Goal: Task Accomplishment & Management: Manage account settings

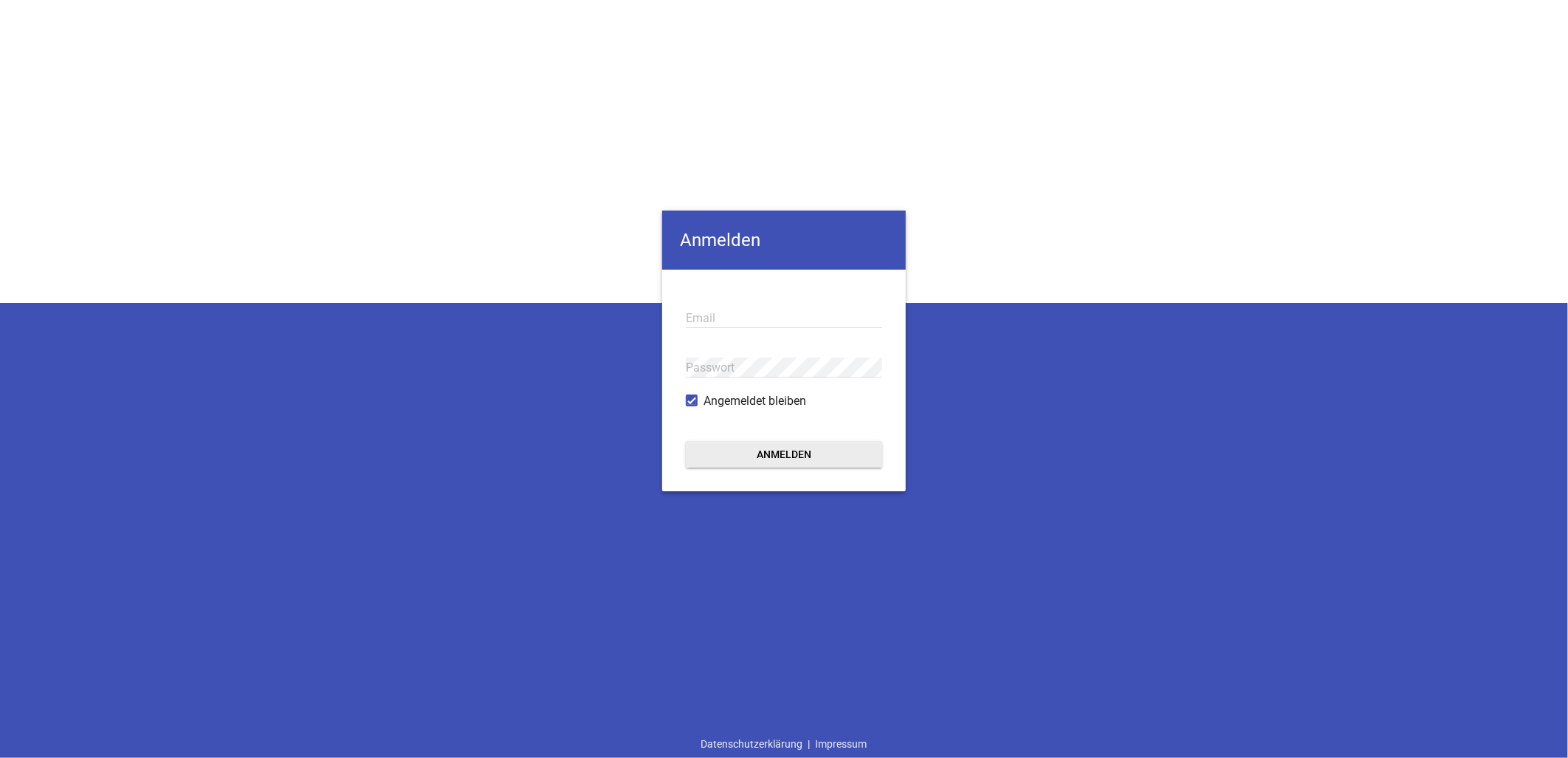
type input "[EMAIL_ADDRESS][DOMAIN_NAME]"
click at [738, 445] on button "Anmelden" at bounding box center [784, 453] width 196 height 26
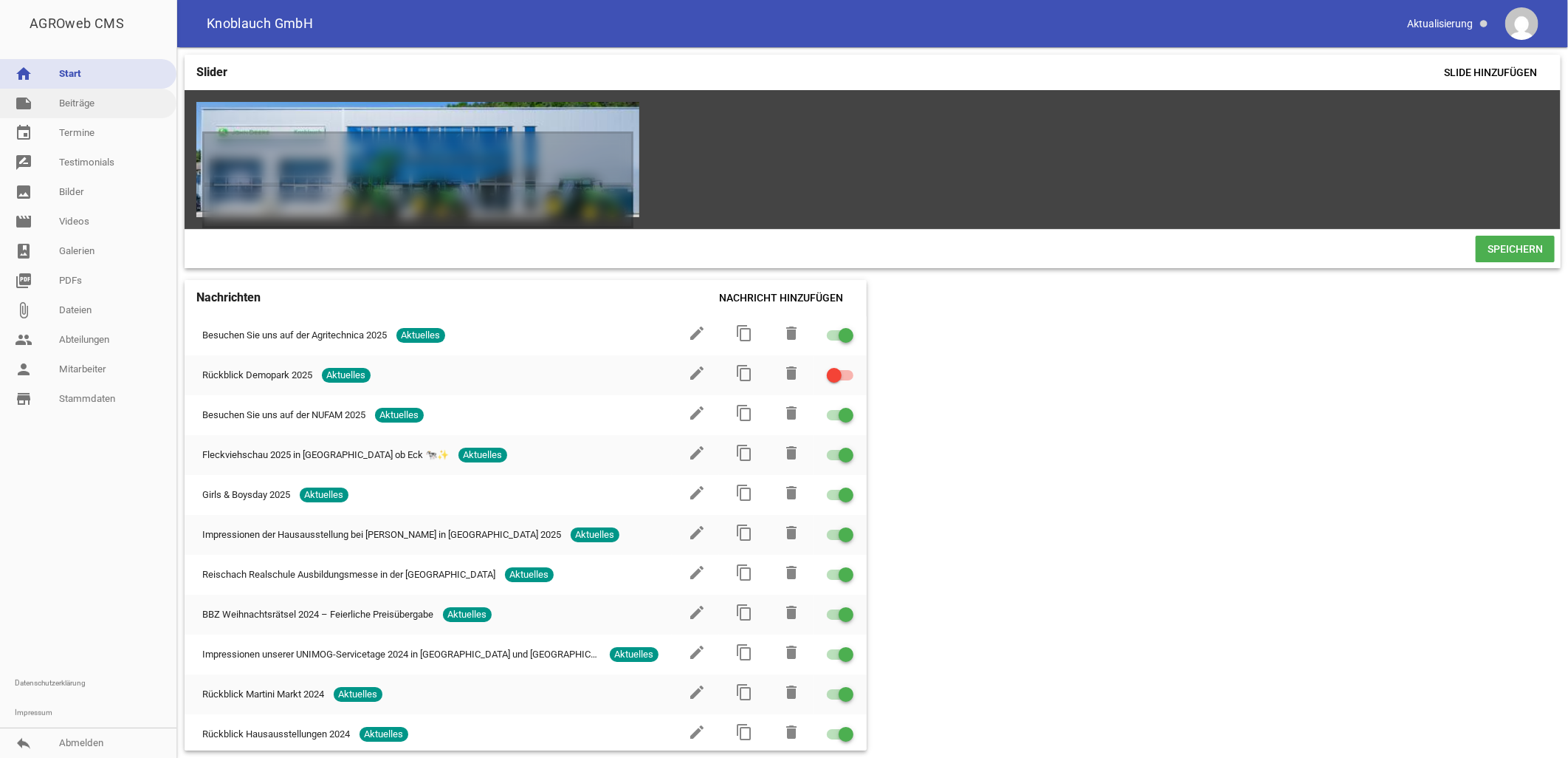
click at [119, 104] on link "note Beiträge" at bounding box center [88, 103] width 177 height 29
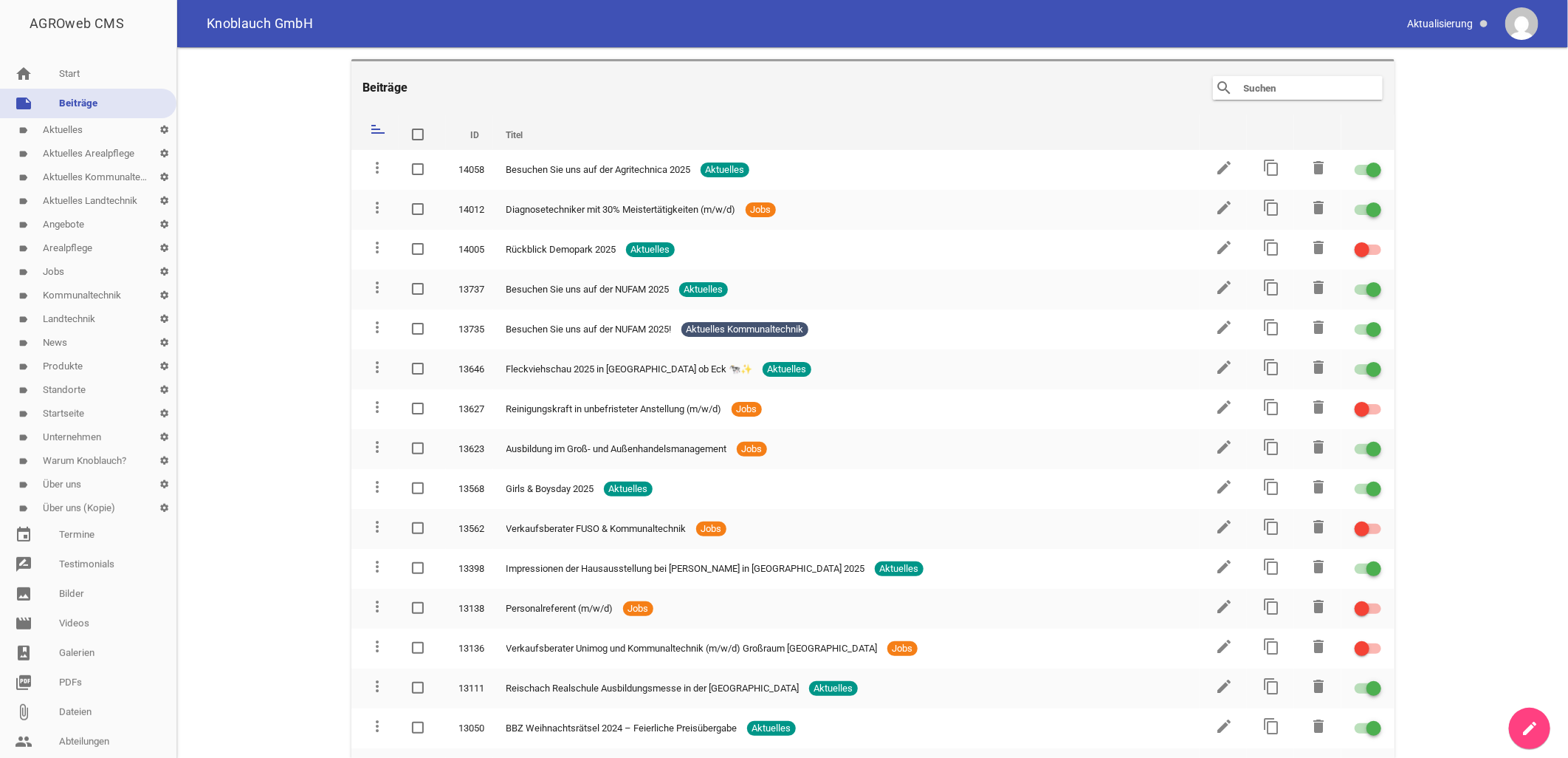
click at [80, 269] on link "label Jobs settings" at bounding box center [88, 272] width 177 height 23
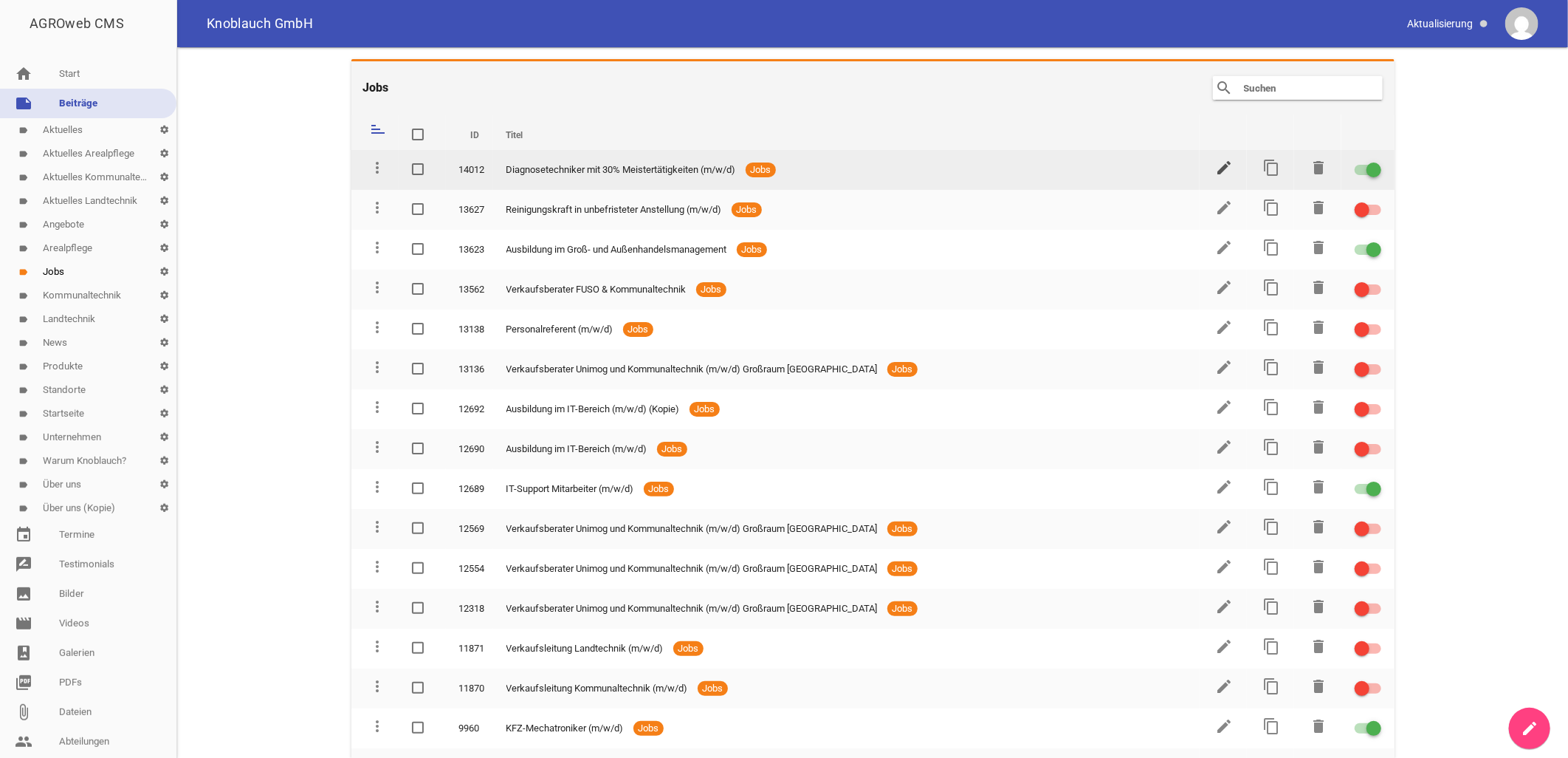
click at [1216, 167] on icon "edit" at bounding box center [1225, 168] width 17 height 17
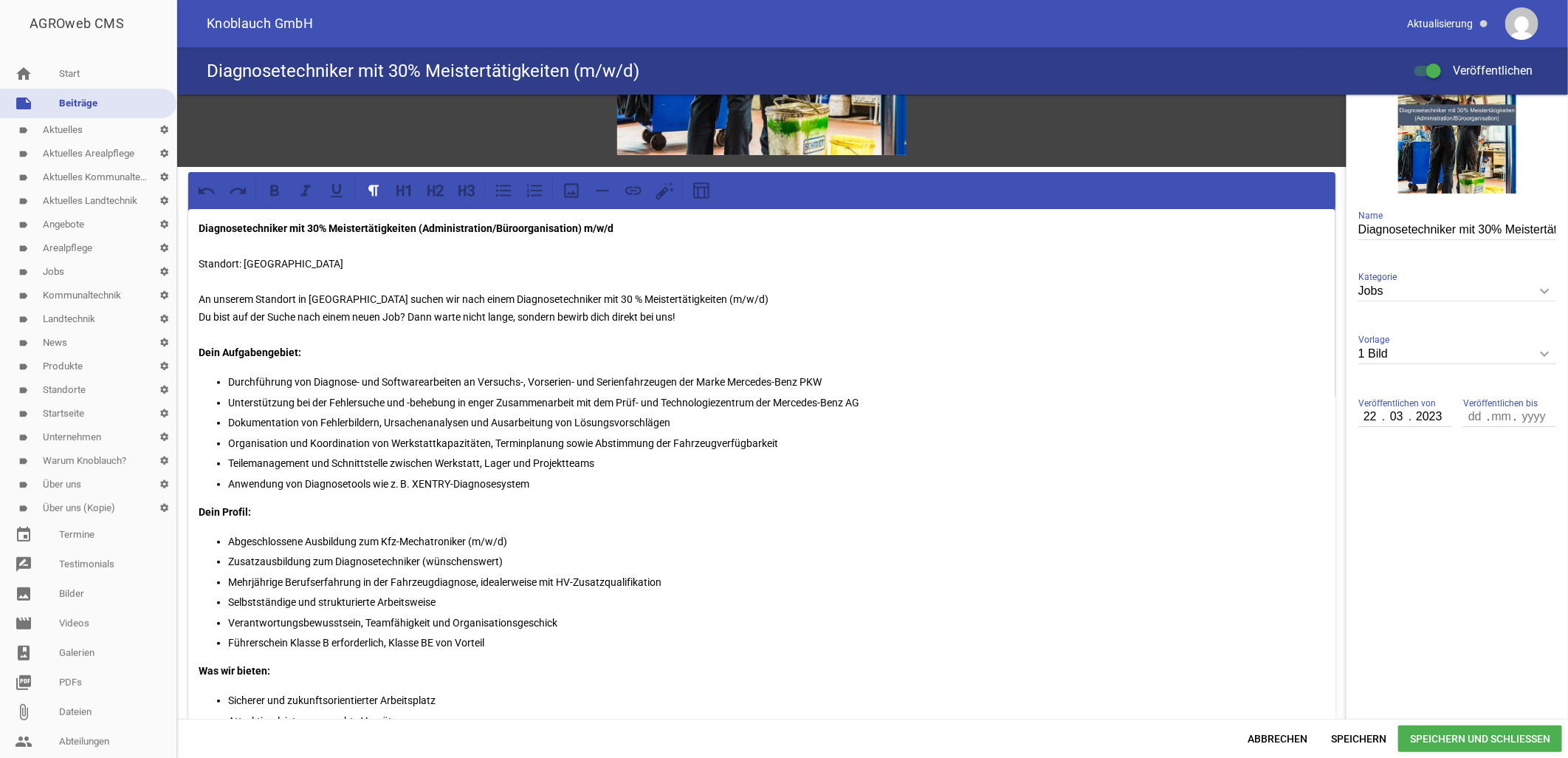
scroll to position [248, 0]
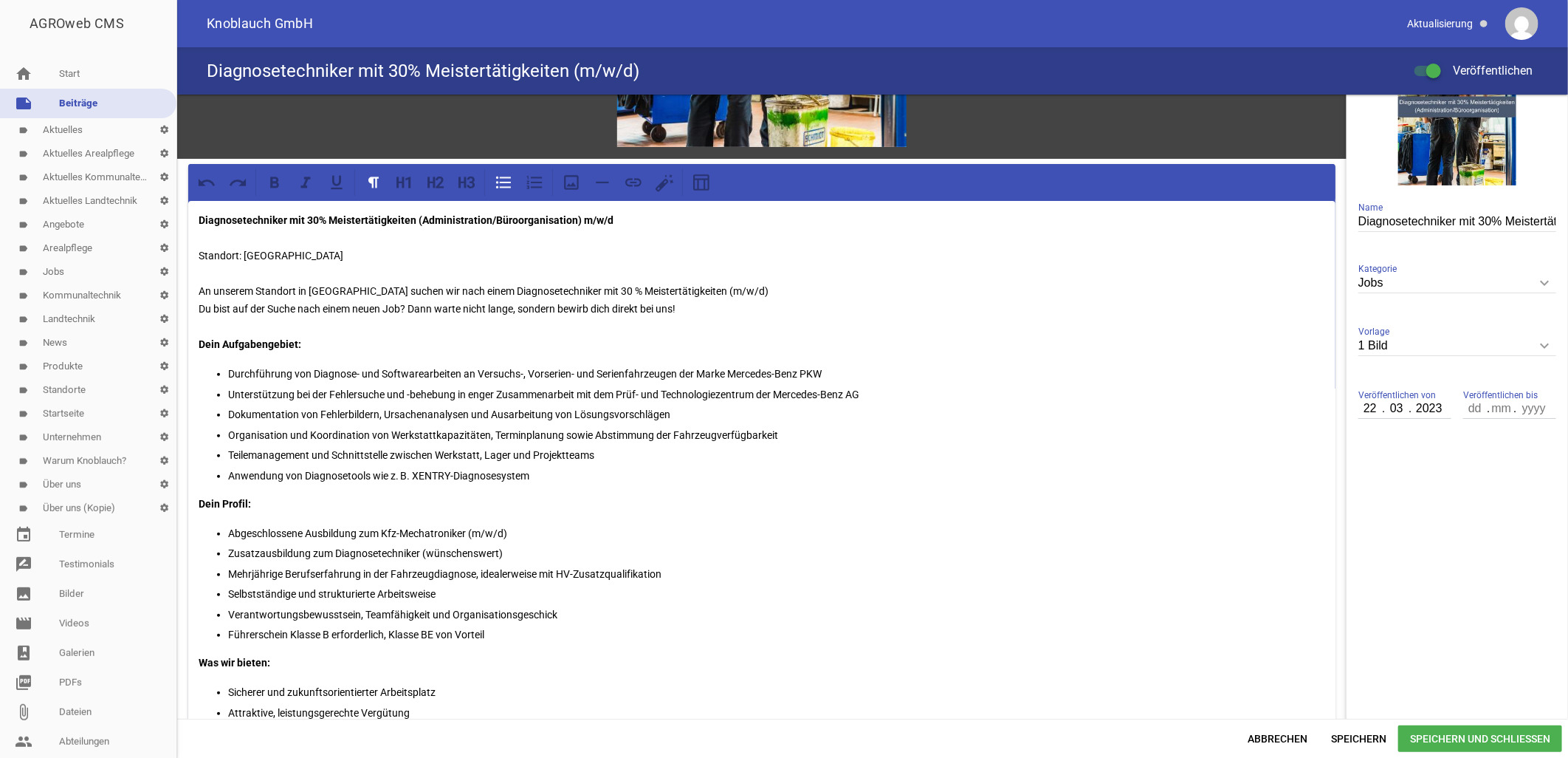
click at [540, 524] on p "Abgeschlossene Ausbildung zum Kfz-Mechatroniker (m/w/d)" at bounding box center [776, 533] width 1097 height 17
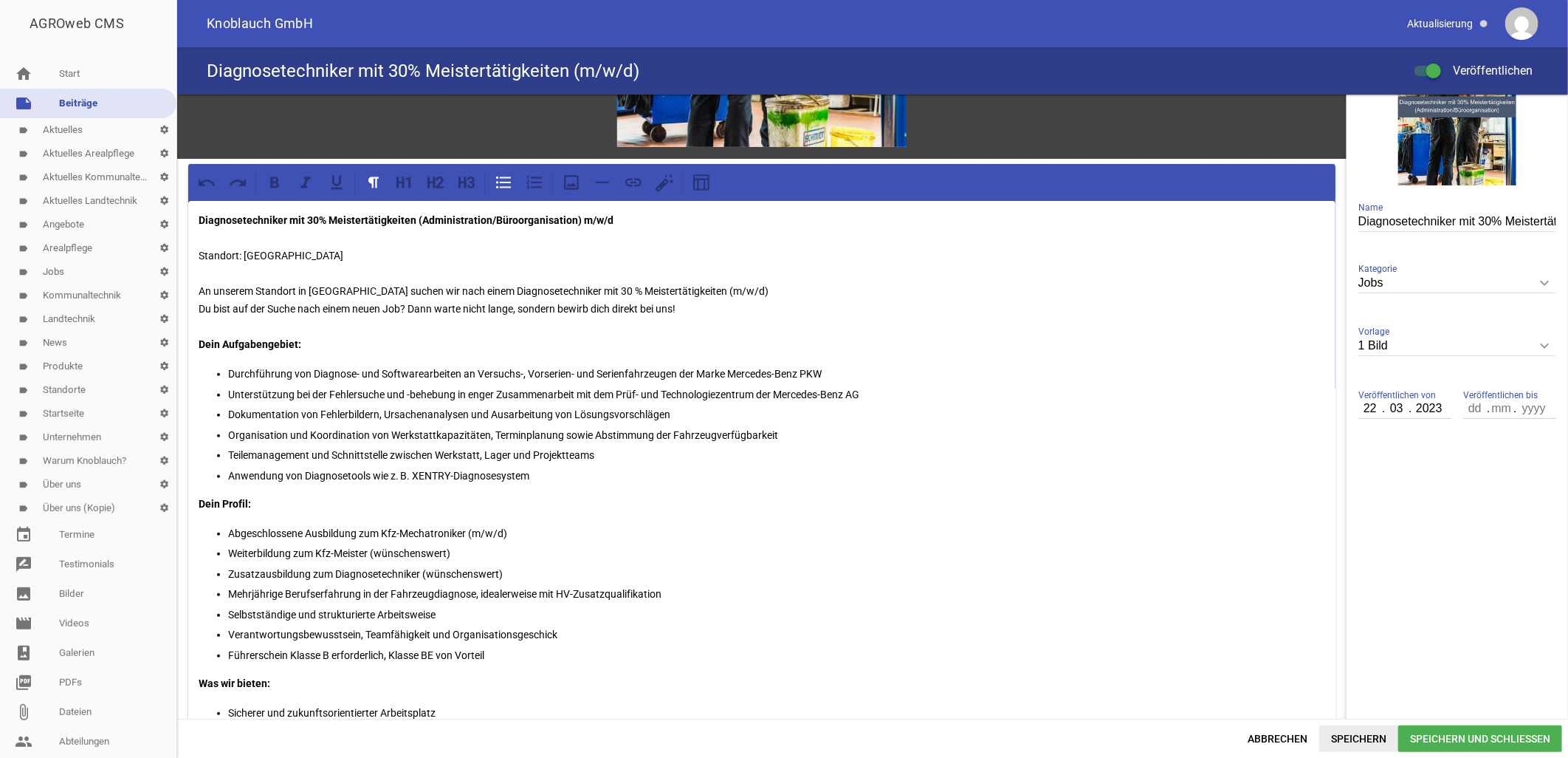
click at [1359, 739] on span "Speichern" at bounding box center [1358, 738] width 79 height 26
click at [1434, 737] on span "Speichern und Schließen" at bounding box center [1480, 738] width 164 height 26
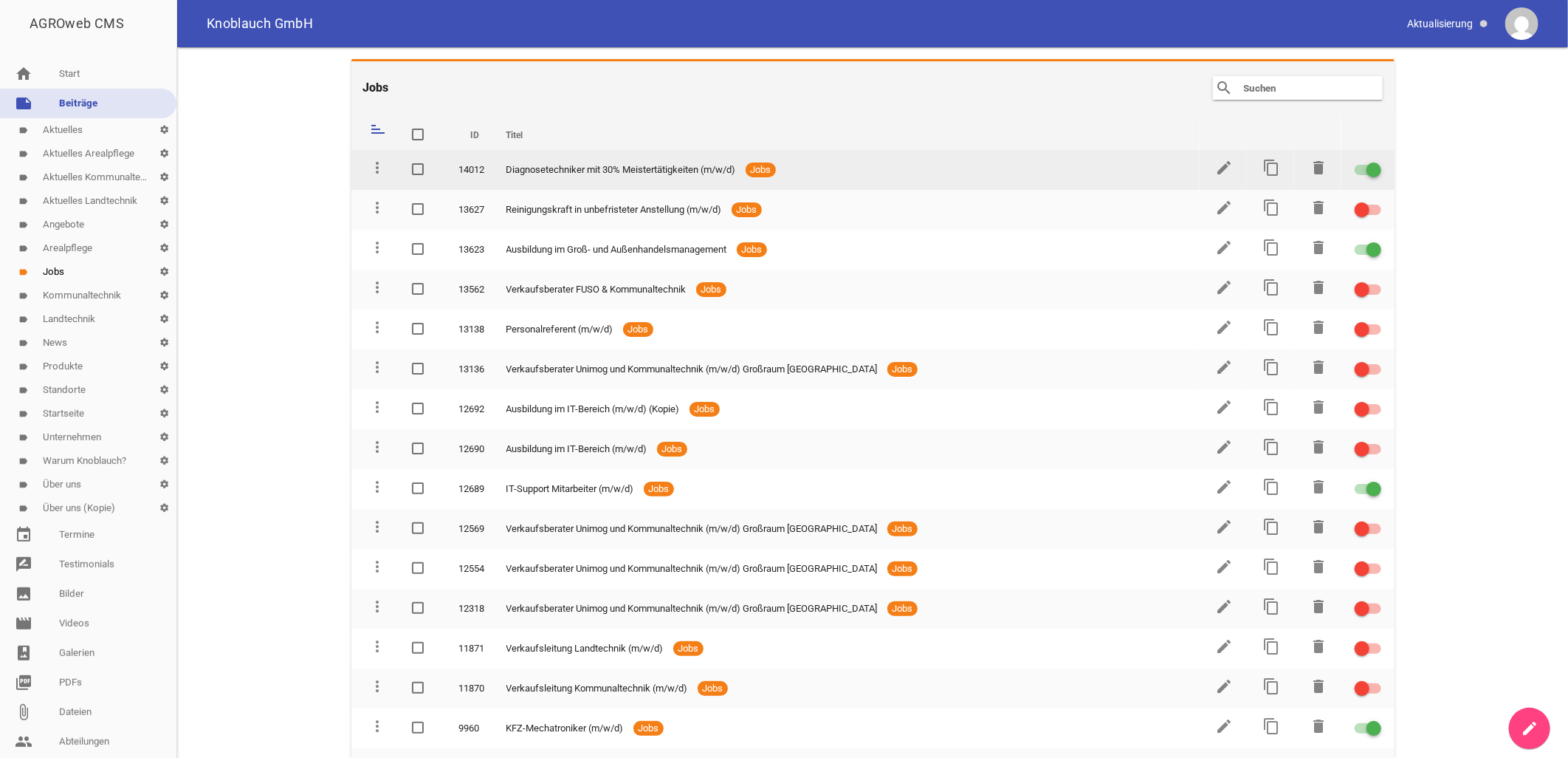
click at [736, 164] on span "Diagnosetechniker mit 30% Meistertätigkeiten (m/w/d)" at bounding box center [621, 169] width 230 height 15
click at [1219, 176] on icon "edit" at bounding box center [1225, 168] width 17 height 17
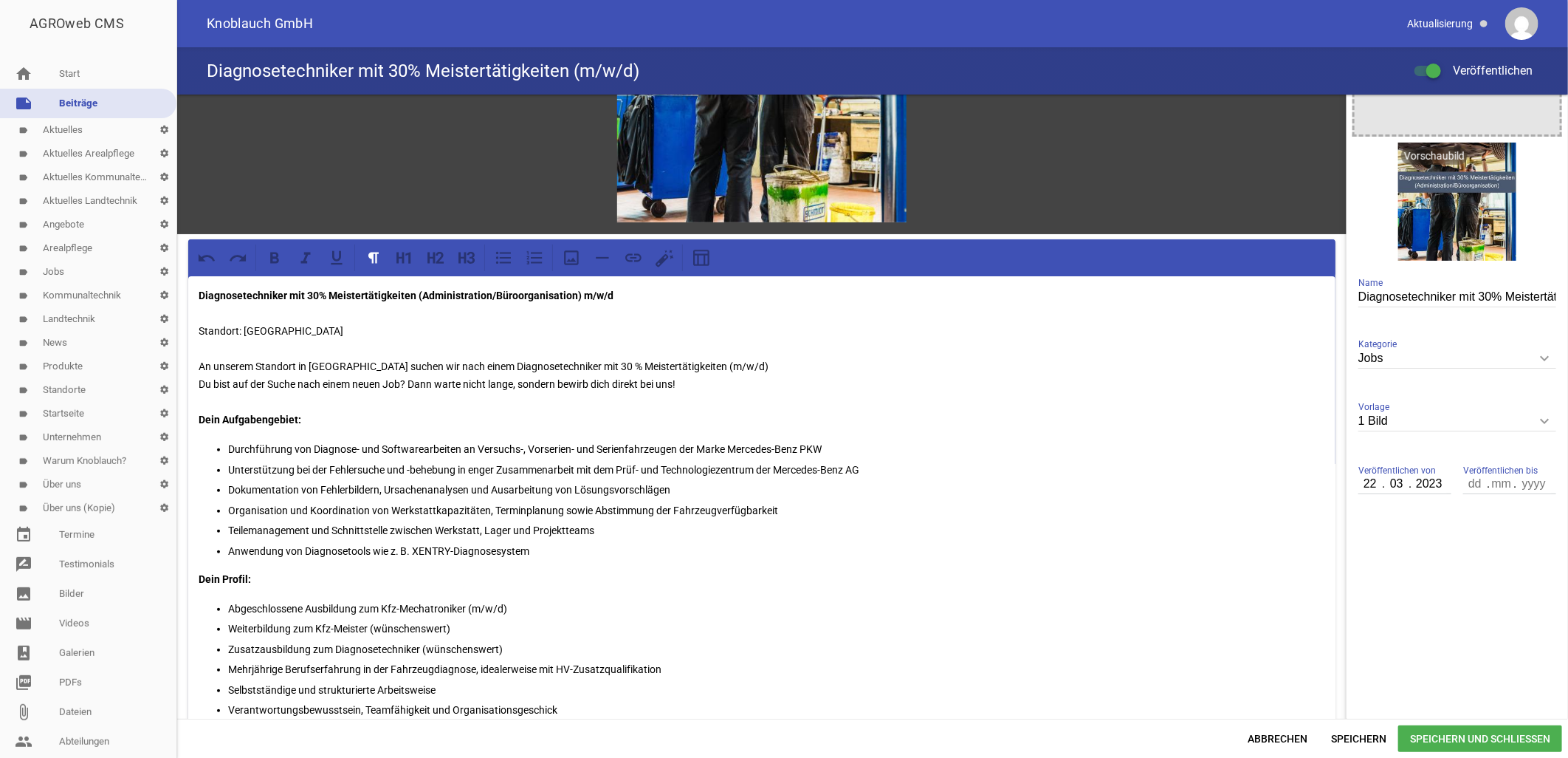
scroll to position [252, 0]
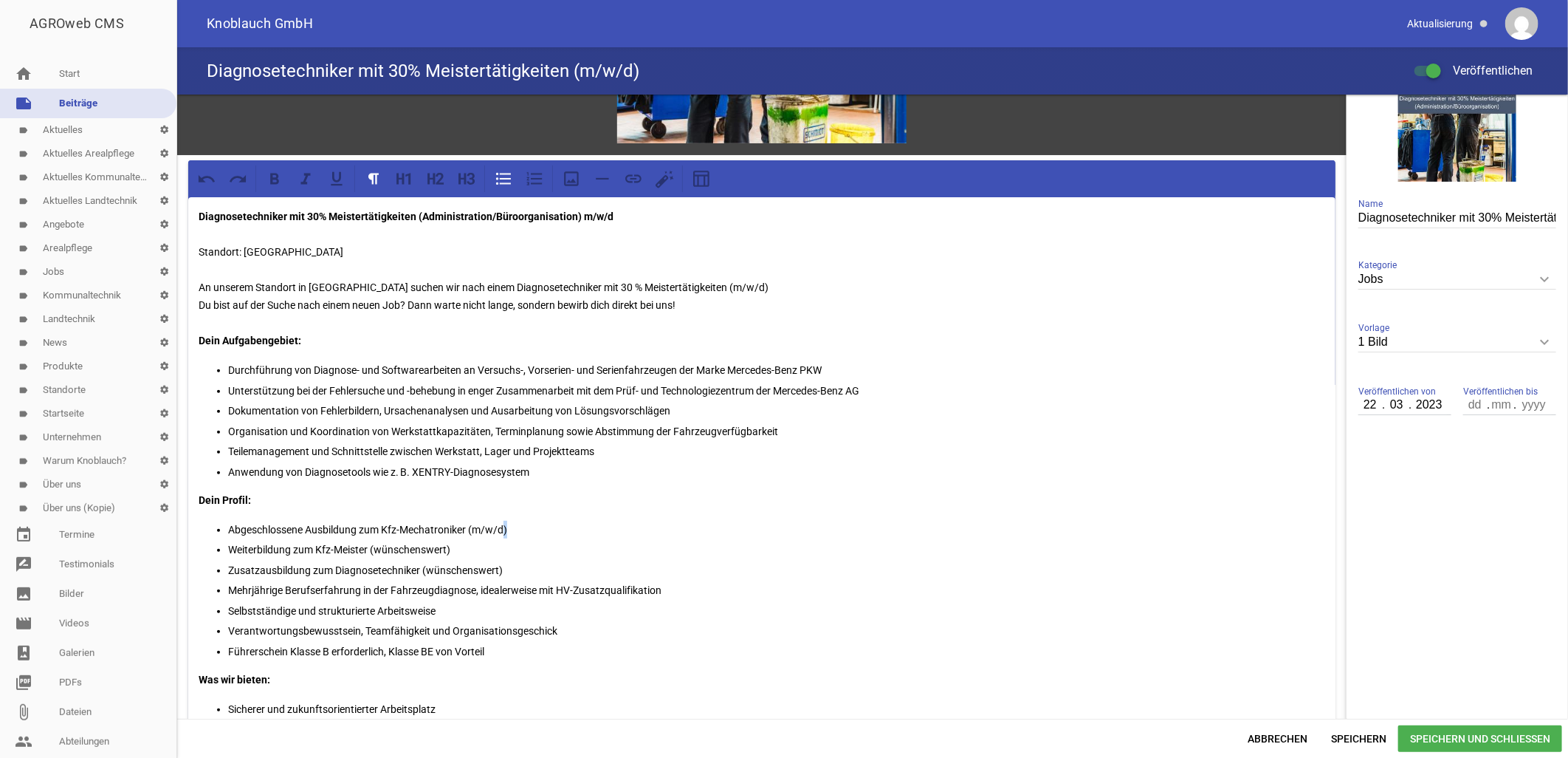
drag, startPoint x: 508, startPoint y: 520, endPoint x: 505, endPoint y: 527, distance: 7.6
click at [505, 527] on p "Abgeschlossene Ausbildung zum Kfz-Mechatroniker (m/w/d)" at bounding box center [776, 529] width 1097 height 17
drag, startPoint x: 465, startPoint y: 545, endPoint x: 219, endPoint y: 537, distance: 246.1
click at [219, 537] on ul "Abgeschlossene Ausbildung zum Kfz-Mechatroniker (m/w/d) Weiterbildung zum Kfz-M…" at bounding box center [762, 590] width 1127 height 140
copy p "Weiterbildung zum Kfz-Meister (wünschenswert)"
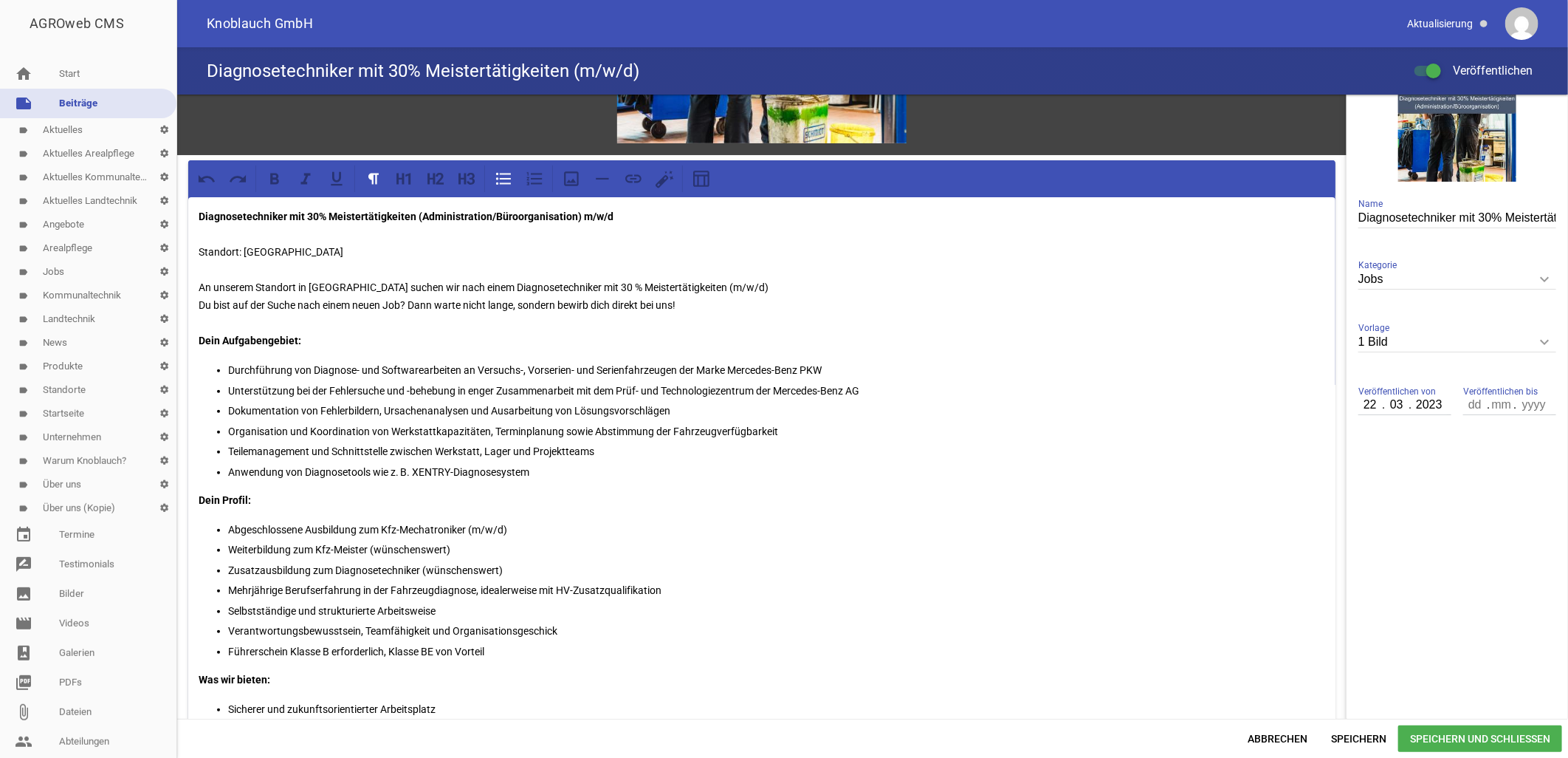
click at [702, 643] on p "Führerschein Klasse B erforderlich, Klasse BE von Vorteil" at bounding box center [776, 651] width 1097 height 17
click at [1353, 742] on span "Speichern" at bounding box center [1358, 738] width 79 height 26
click at [1355, 746] on span "Speichern" at bounding box center [1358, 738] width 79 height 26
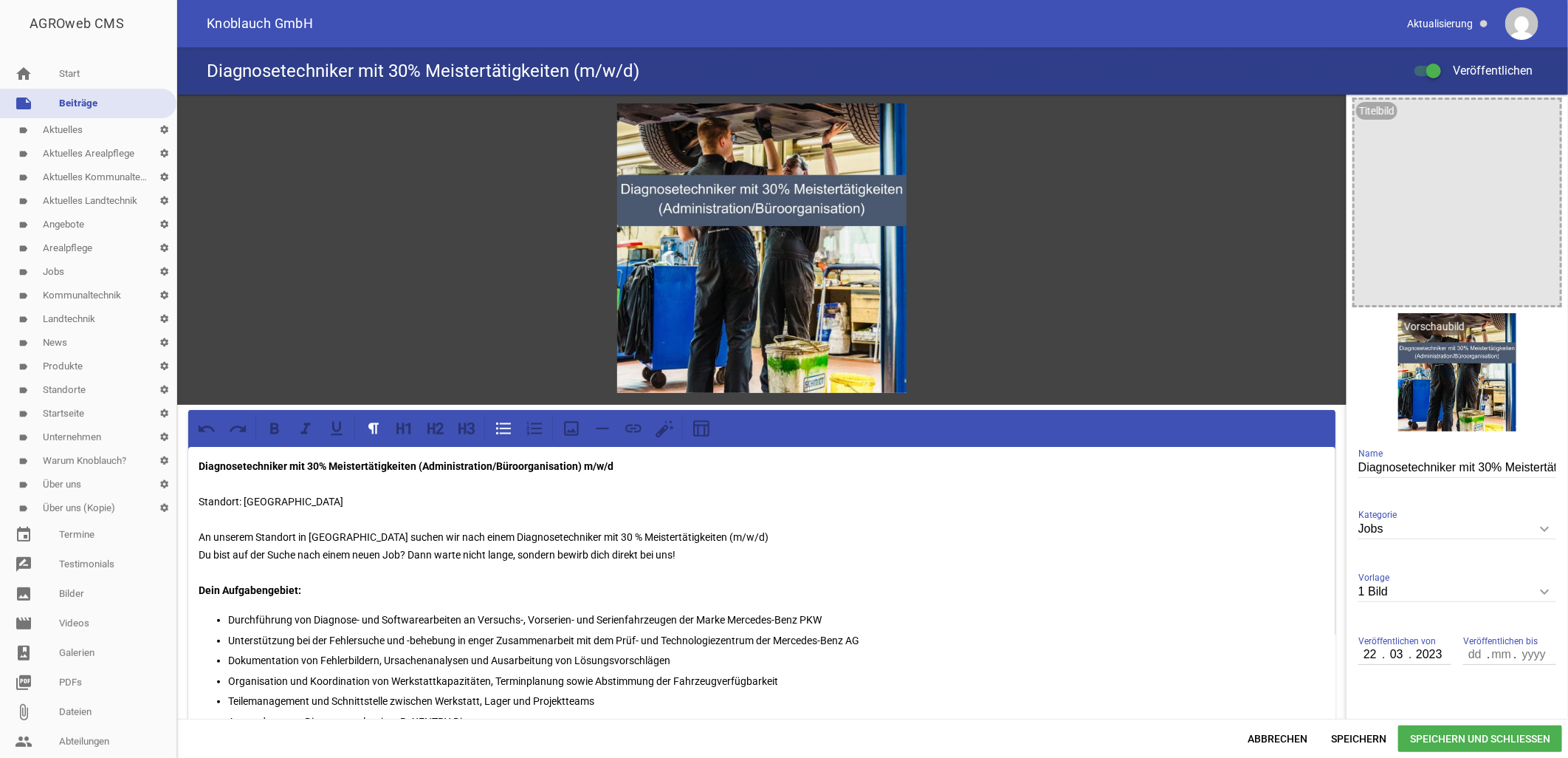
scroll to position [0, 0]
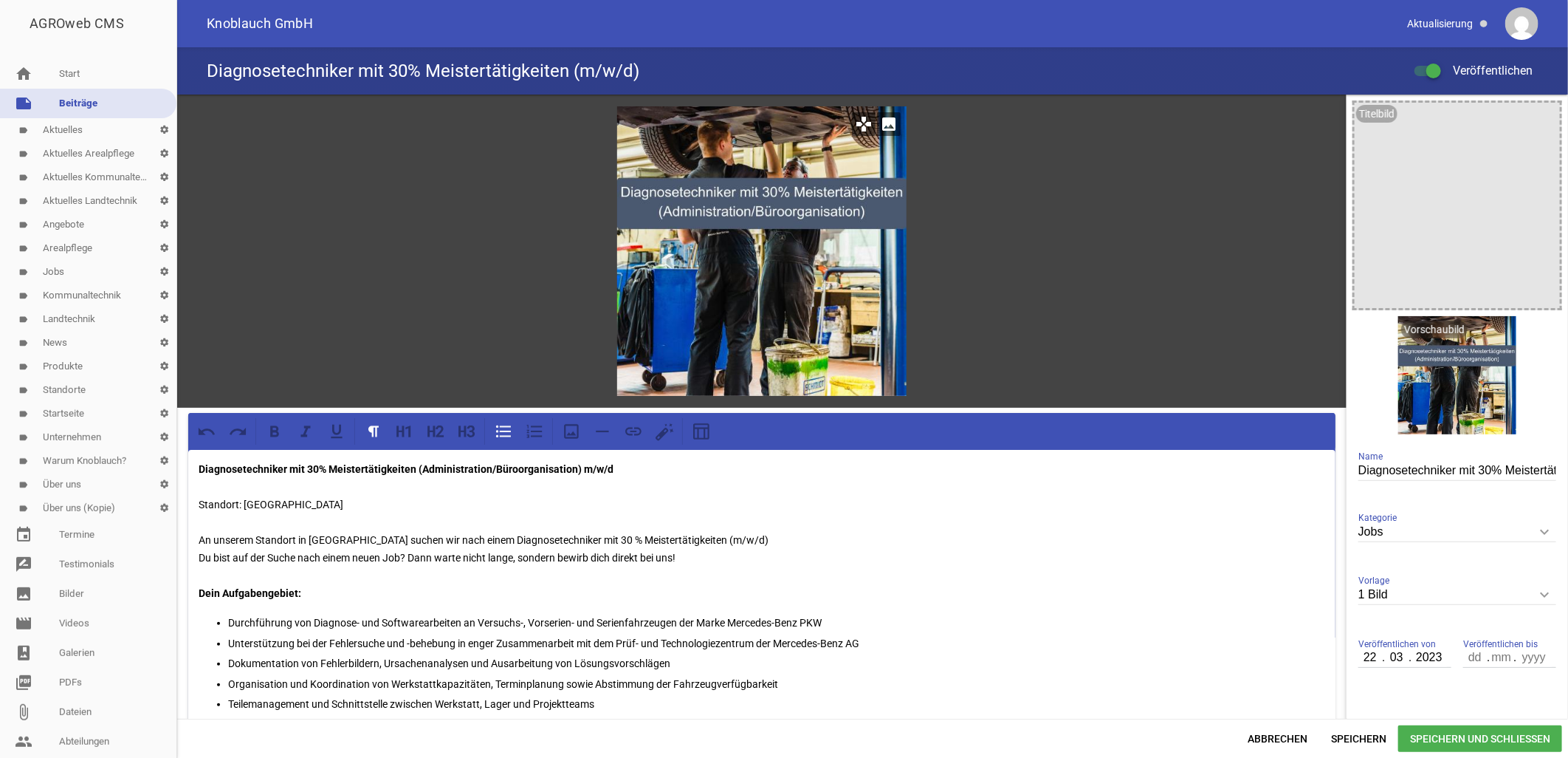
click at [888, 125] on icon "image" at bounding box center [889, 124] width 23 height 23
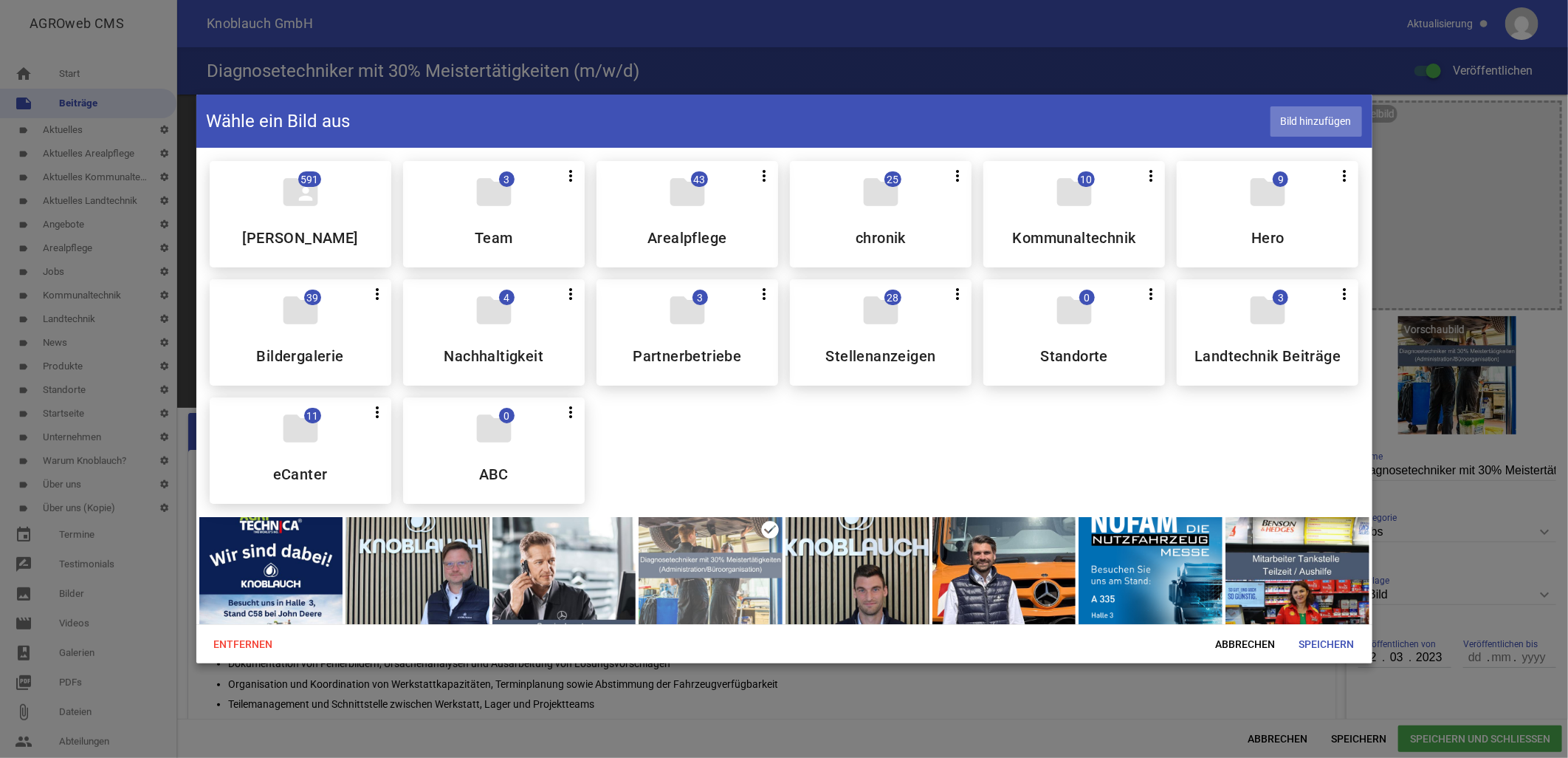
click at [1312, 114] on span "Bild hinzufügen" at bounding box center [1317, 121] width 91 height 30
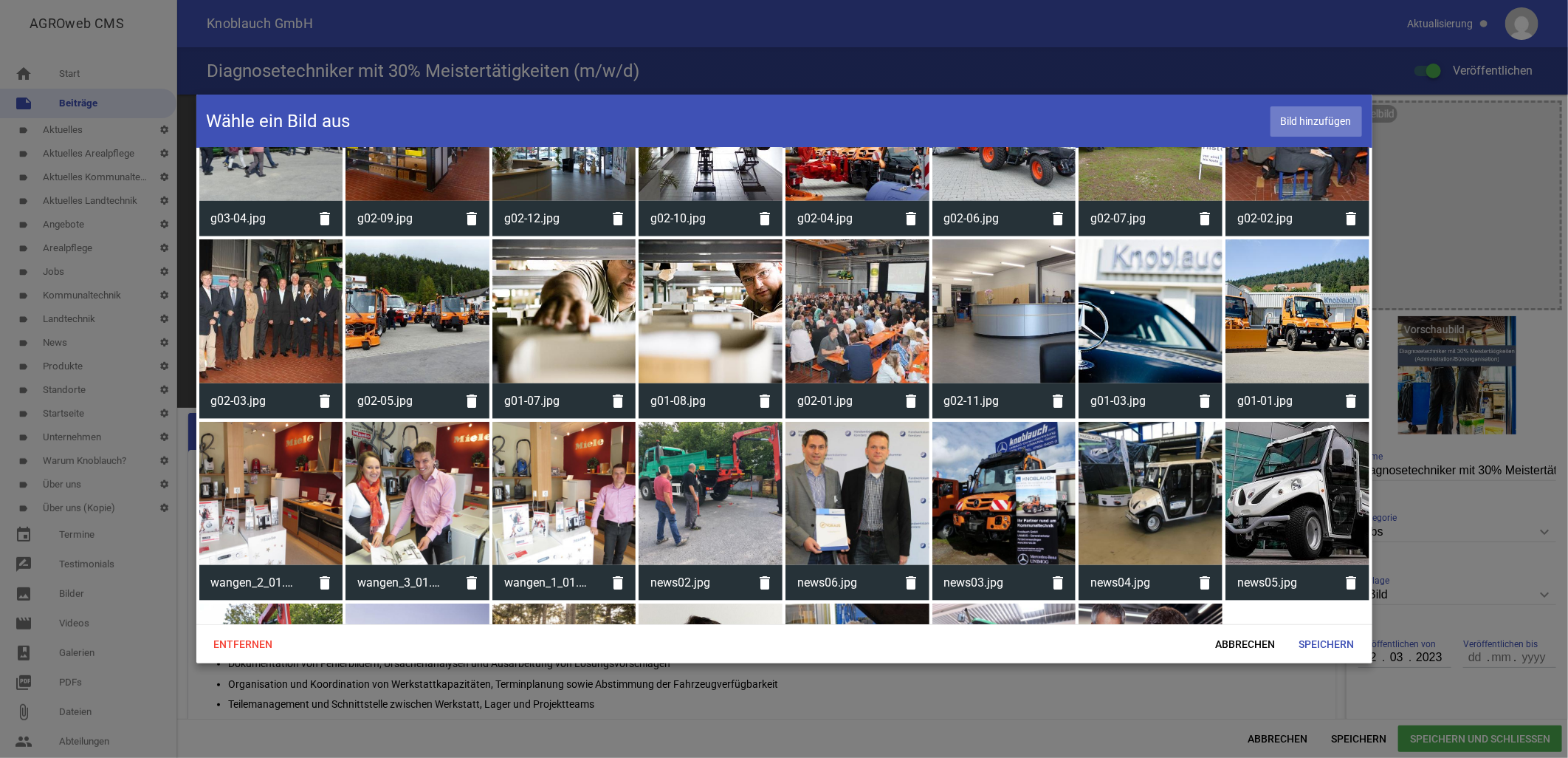
scroll to position [4423, 0]
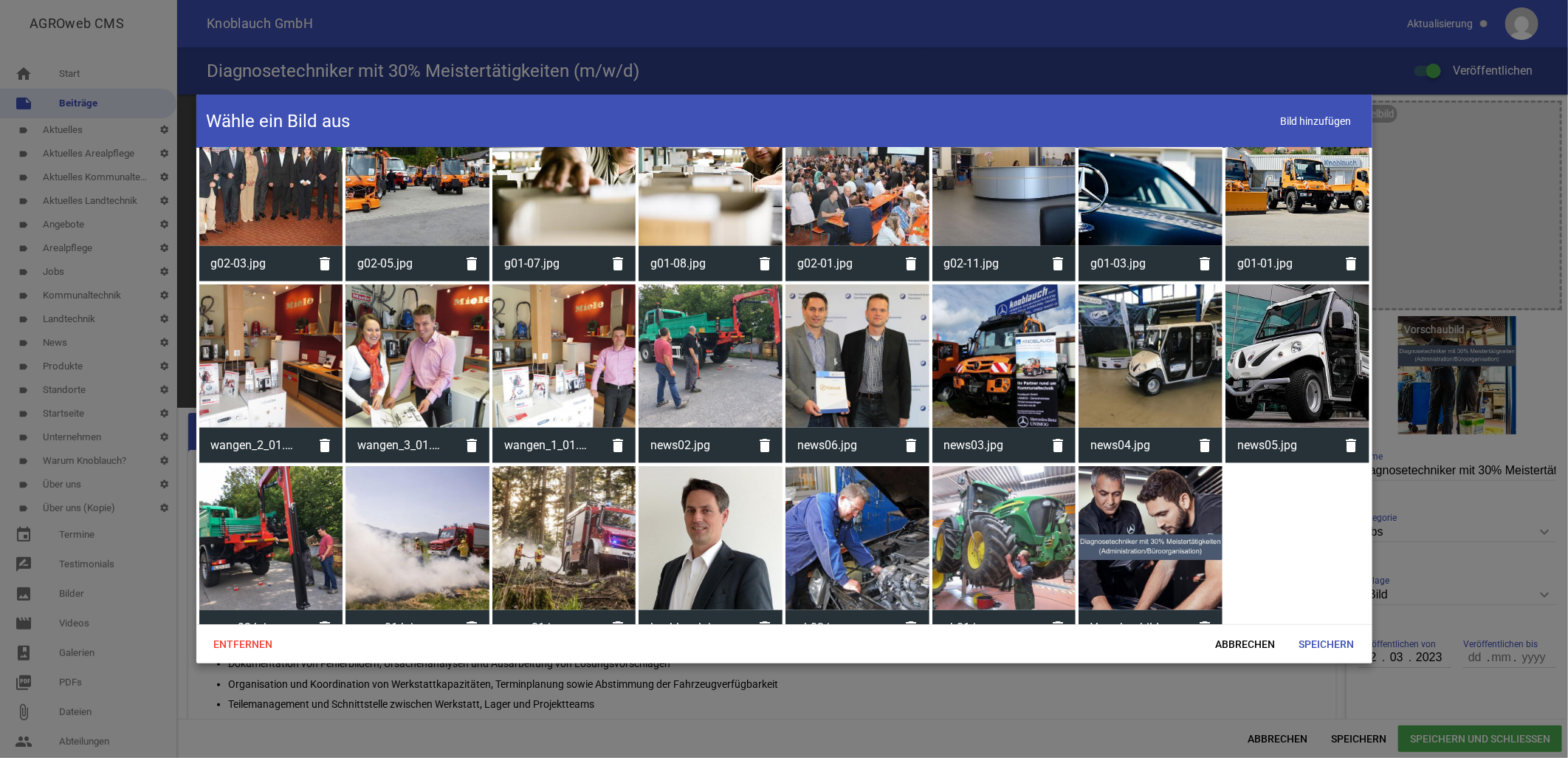
click at [1135, 537] on div at bounding box center [1151, 538] width 144 height 144
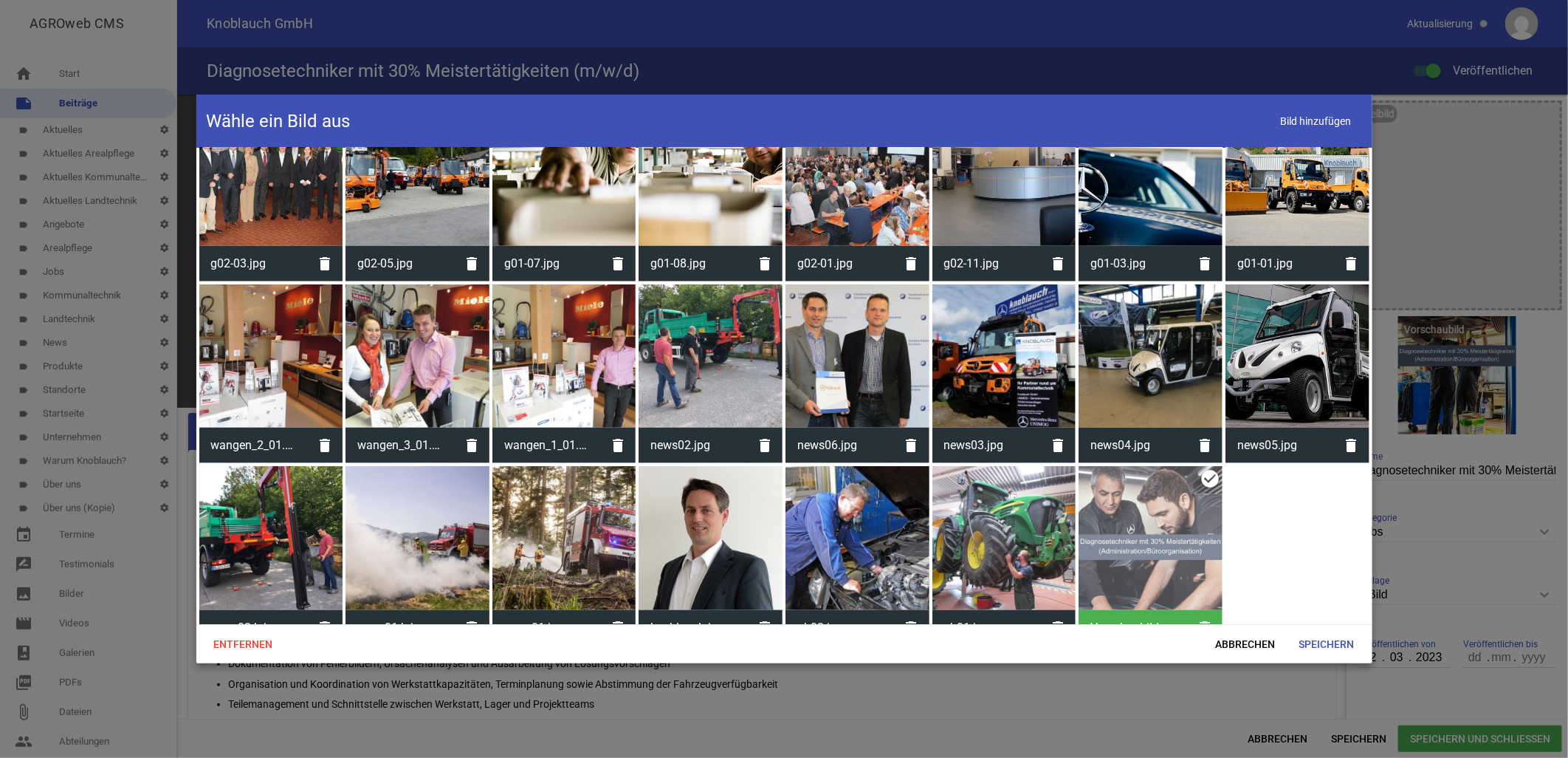
click at [1135, 537] on div at bounding box center [1151, 538] width 144 height 144
click at [1340, 652] on span "Speichern" at bounding box center [1326, 643] width 79 height 26
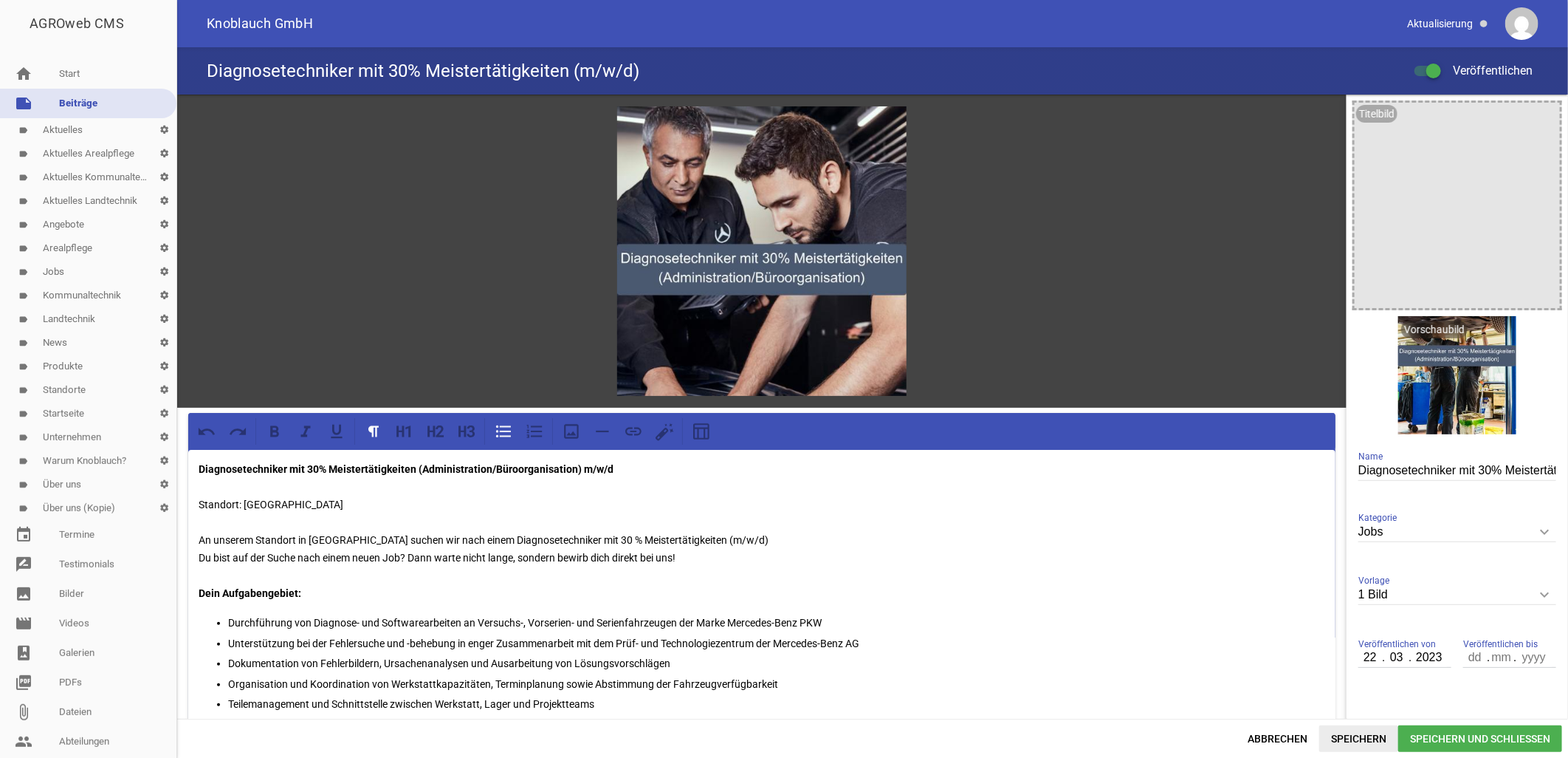
click at [1356, 737] on span "Speichern" at bounding box center [1358, 738] width 79 height 26
click at [1428, 741] on span "Speichern und Schließen" at bounding box center [1480, 738] width 164 height 26
